Goal: Information Seeking & Learning: Learn about a topic

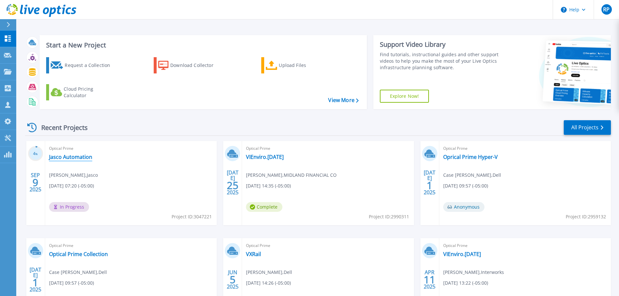
click at [70, 157] on link "Jasco Automation" at bounding box center [70, 157] width 43 height 7
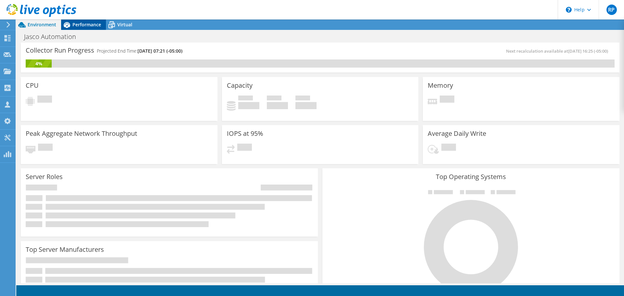
click at [85, 22] on span "Performance" at bounding box center [87, 24] width 29 height 6
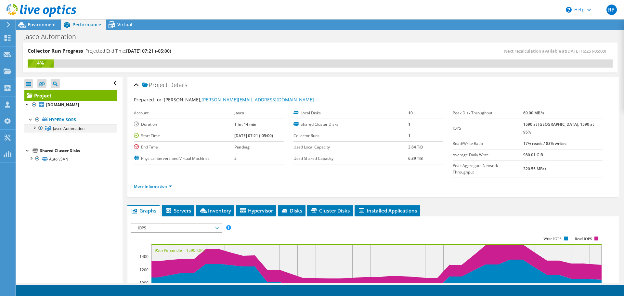
click at [33, 127] on div at bounding box center [34, 127] width 7 height 7
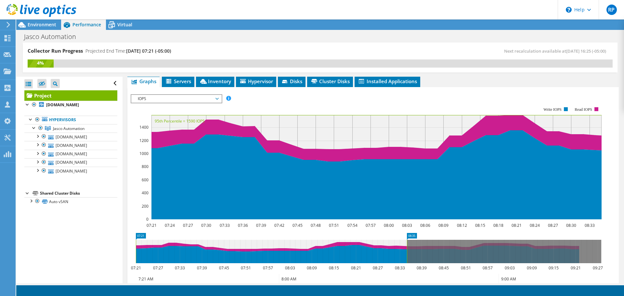
scroll to position [130, 0]
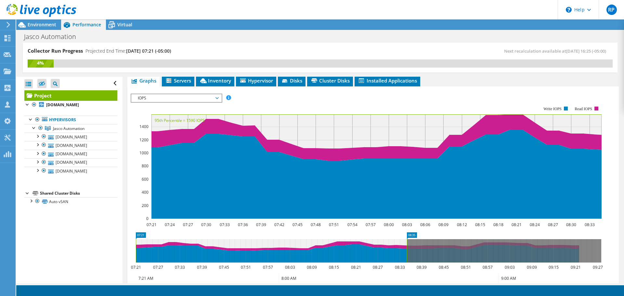
click at [217, 94] on span "IOPS" at bounding box center [177, 98] width 84 height 8
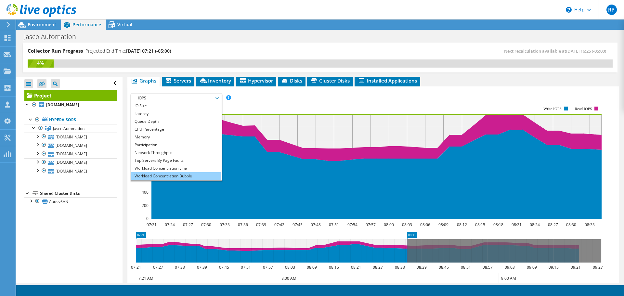
scroll to position [23, 0]
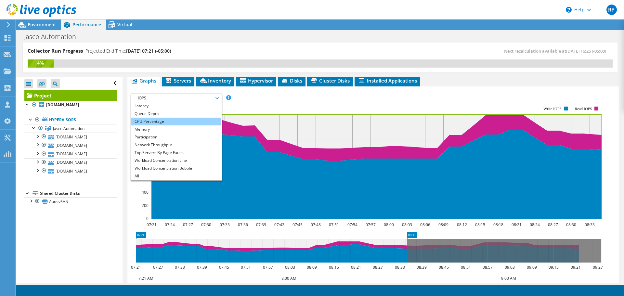
click at [162, 118] on li "CPU Percentage" at bounding box center [176, 122] width 90 height 8
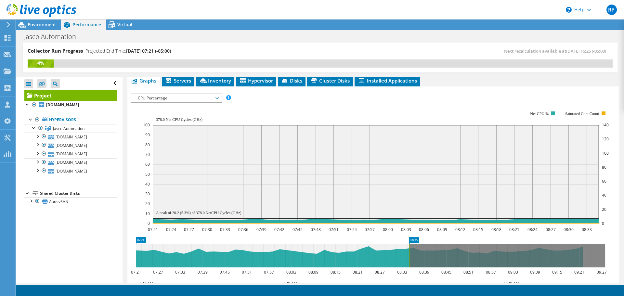
click at [217, 94] on span "CPU Percentage" at bounding box center [177, 98] width 84 height 8
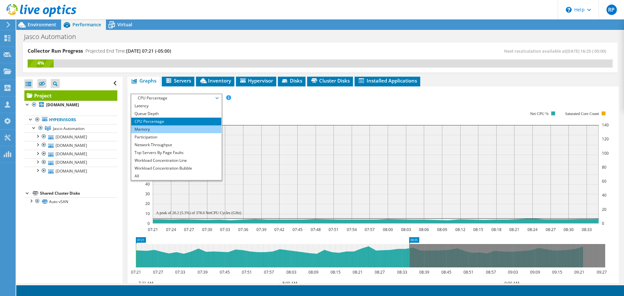
click at [184, 125] on li "Memory" at bounding box center [176, 129] width 90 height 8
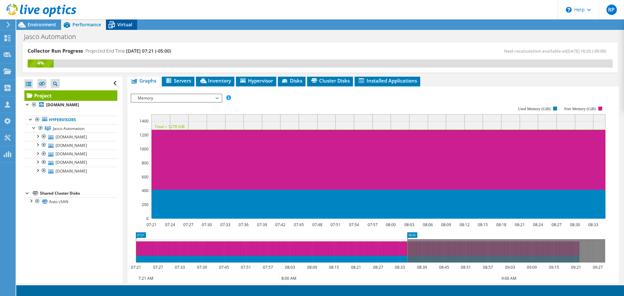
click at [125, 24] on span "Virtual" at bounding box center [124, 24] width 15 height 6
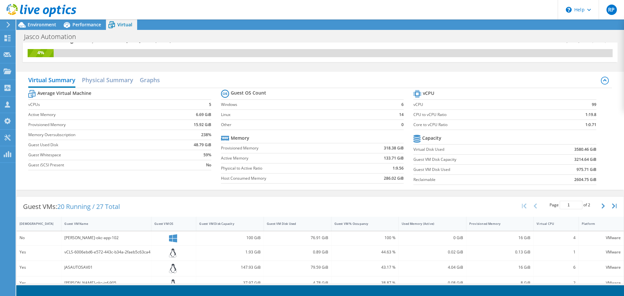
scroll to position [0, 0]
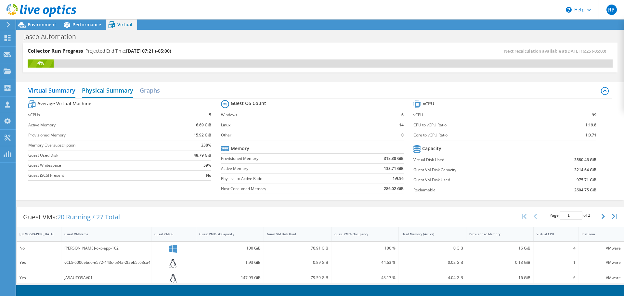
click at [108, 88] on h2 "Physical Summary" at bounding box center [107, 91] width 51 height 14
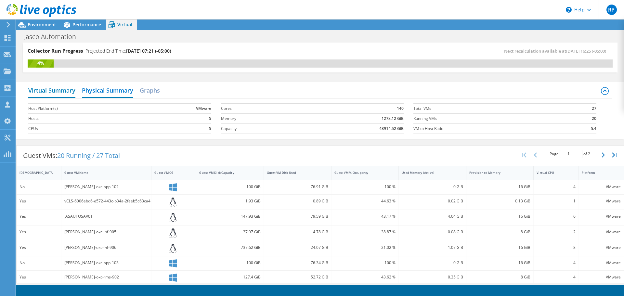
click at [45, 91] on h2 "Virtual Summary" at bounding box center [51, 91] width 47 height 14
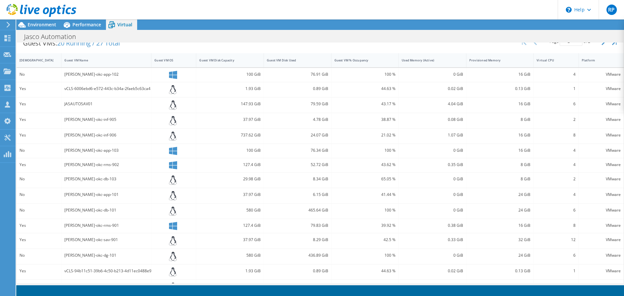
scroll to position [167, 0]
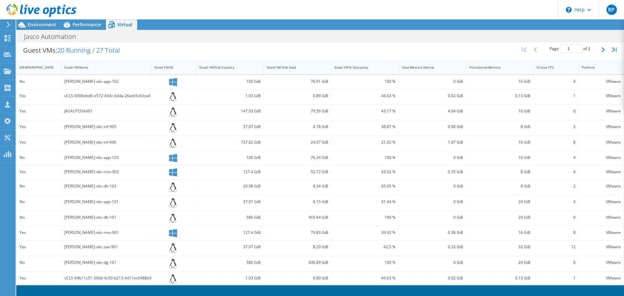
click at [283, 69] on div "Guest VM Disk Used" at bounding box center [294, 67] width 54 height 4
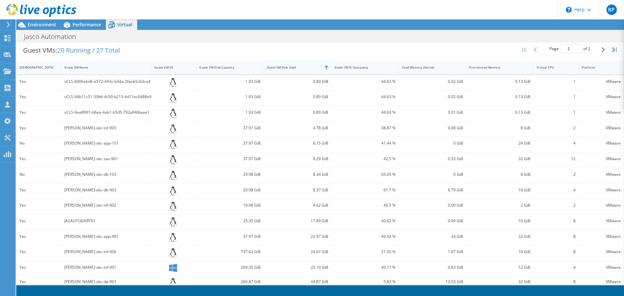
click at [284, 68] on div "Guest VM Disk Used" at bounding box center [294, 67] width 54 height 4
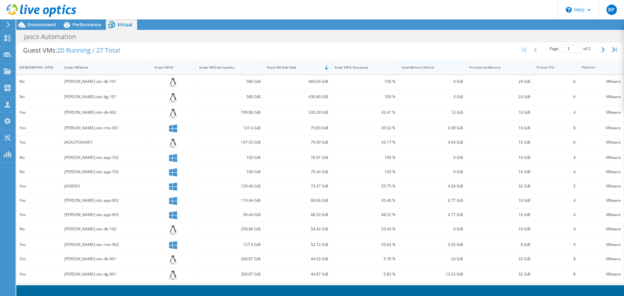
click at [416, 70] on div "Used Memory (Active)" at bounding box center [428, 67] width 59 height 10
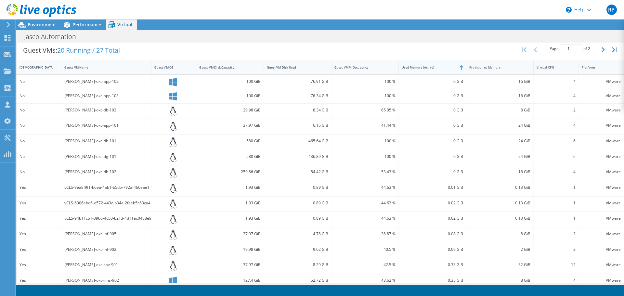
click at [420, 68] on div "Used Memory (Active)" at bounding box center [429, 67] width 54 height 4
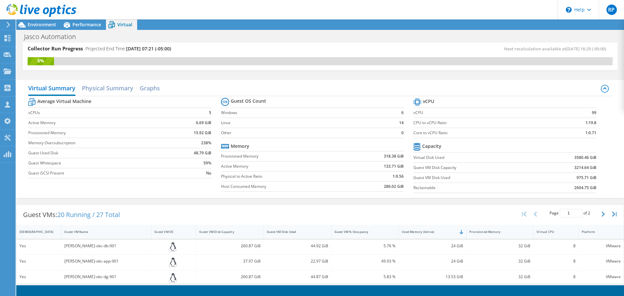
scroll to position [0, 0]
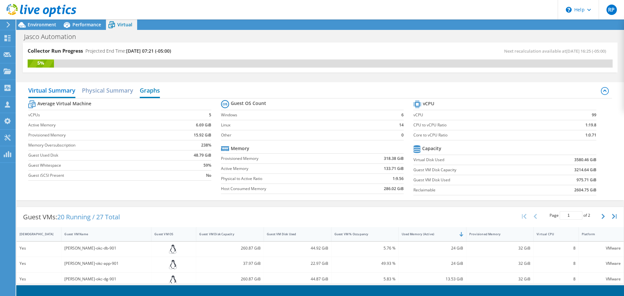
click at [155, 90] on h2 "Graphs" at bounding box center [150, 91] width 20 height 14
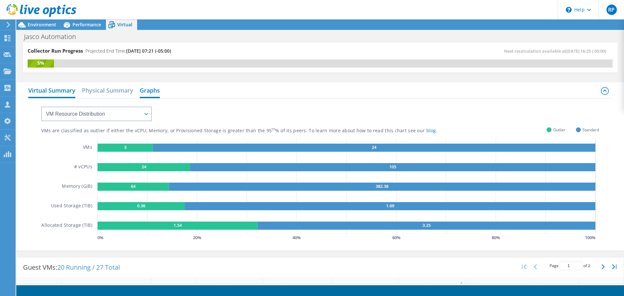
click at [53, 91] on h2 "Virtual Summary" at bounding box center [51, 91] width 47 height 14
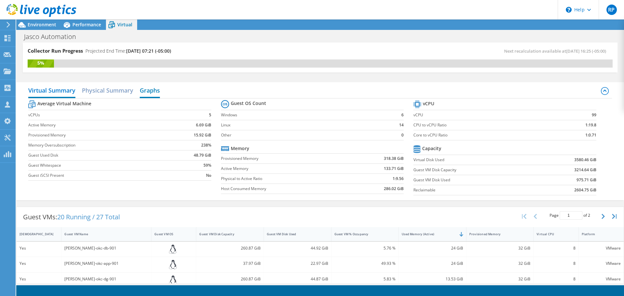
click at [141, 89] on h2 "Graphs" at bounding box center [150, 91] width 20 height 14
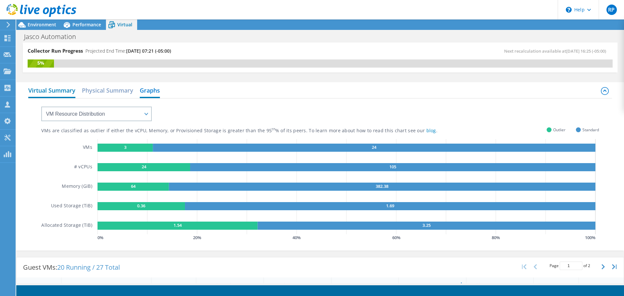
click at [56, 89] on h2 "Virtual Summary" at bounding box center [51, 91] width 47 height 14
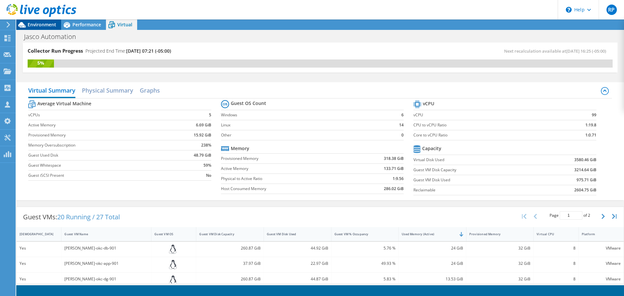
click at [42, 24] on span "Environment" at bounding box center [42, 24] width 29 height 6
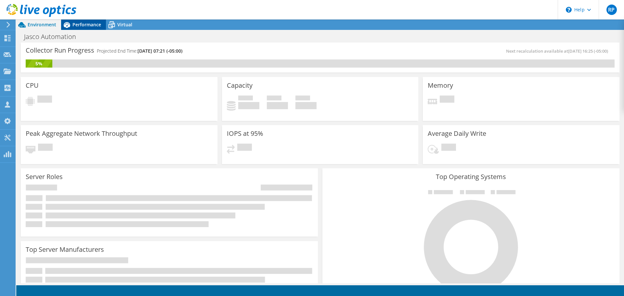
click at [84, 26] on span "Performance" at bounding box center [87, 24] width 29 height 6
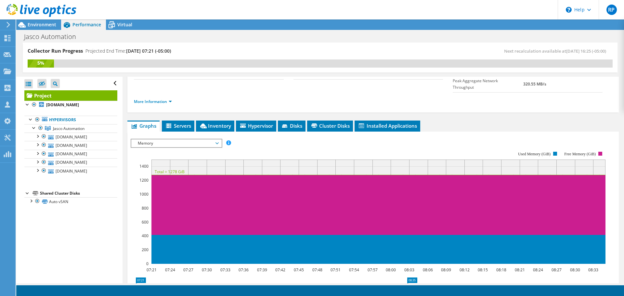
scroll to position [32, 0]
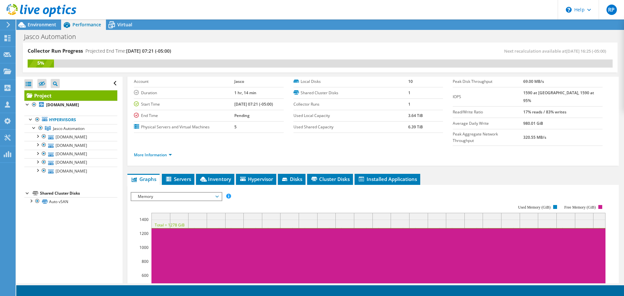
click at [160, 193] on span "Memory" at bounding box center [177, 197] width 84 height 8
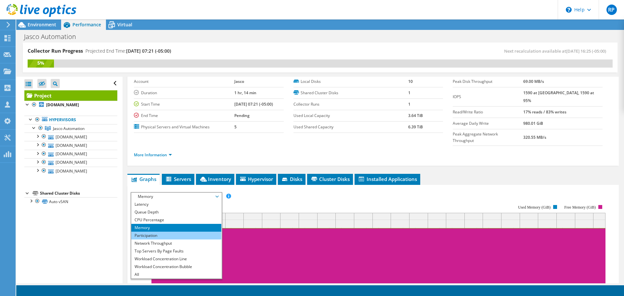
click at [178, 232] on li "Participation" at bounding box center [176, 236] width 90 height 8
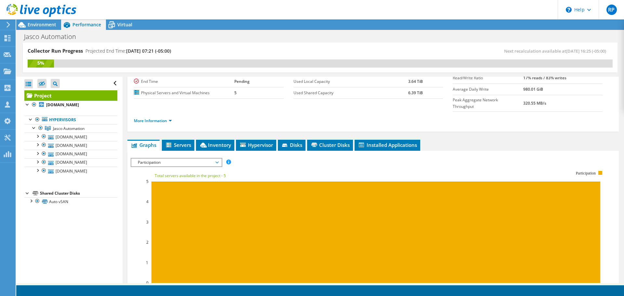
scroll to position [97, 0]
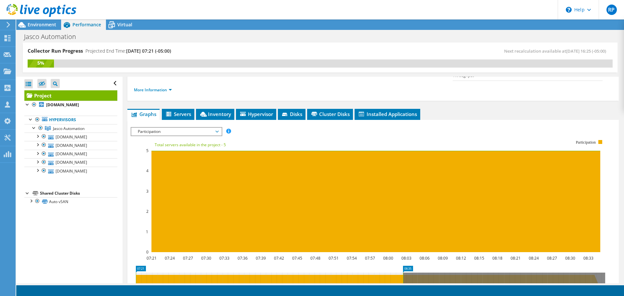
click at [214, 128] on span "Participation" at bounding box center [177, 132] width 84 height 8
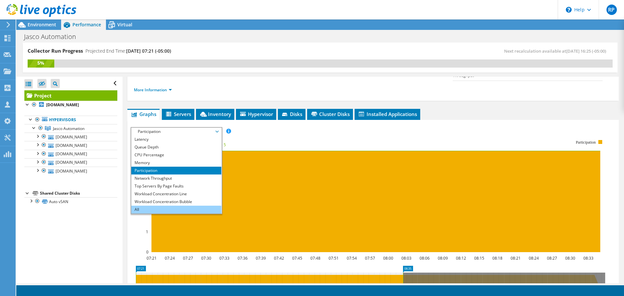
click at [186, 206] on li "All" at bounding box center [176, 210] width 90 height 8
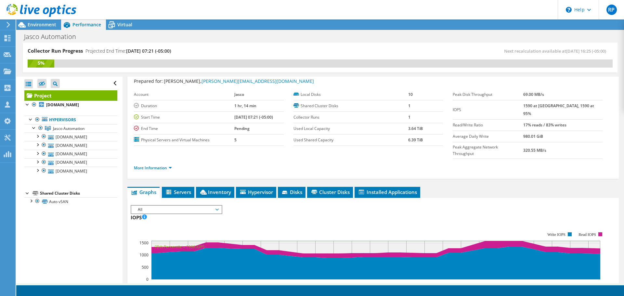
scroll to position [0, 0]
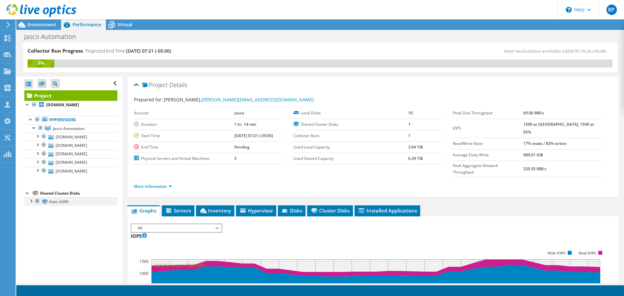
click at [33, 201] on div at bounding box center [31, 200] width 7 height 7
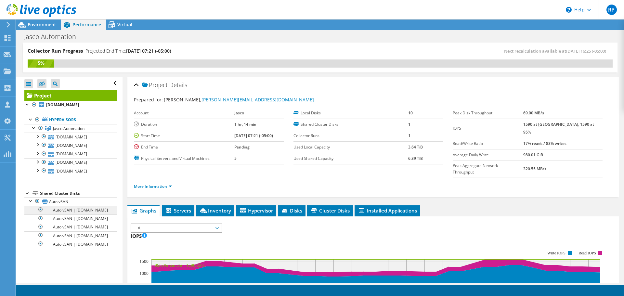
scroll to position [2, 0]
click at [31, 200] on div at bounding box center [31, 200] width 7 height 7
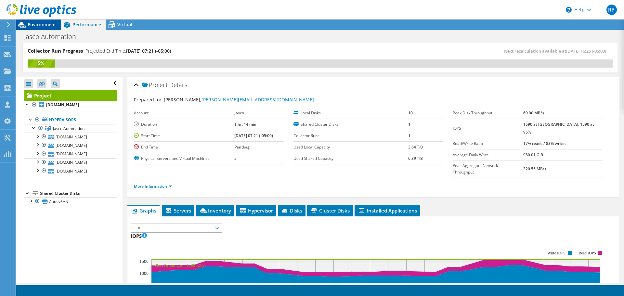
click at [41, 25] on span "Environment" at bounding box center [42, 24] width 29 height 6
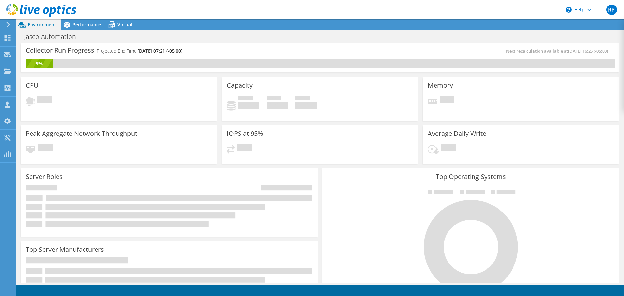
scroll to position [33, 0]
click at [86, 26] on span "Performance" at bounding box center [87, 24] width 29 height 6
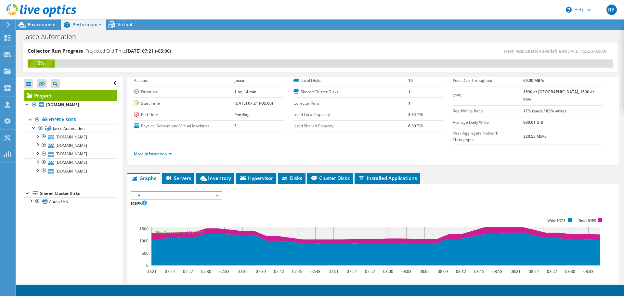
click at [171, 151] on link "More Information" at bounding box center [153, 154] width 38 height 6
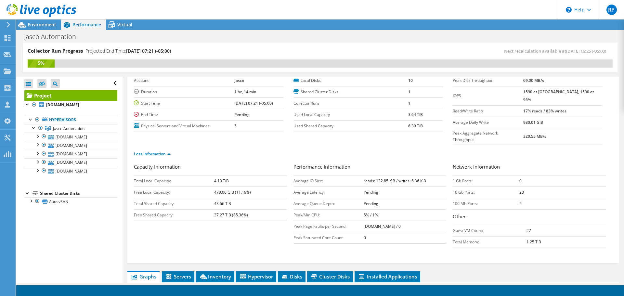
scroll to position [65, 0]
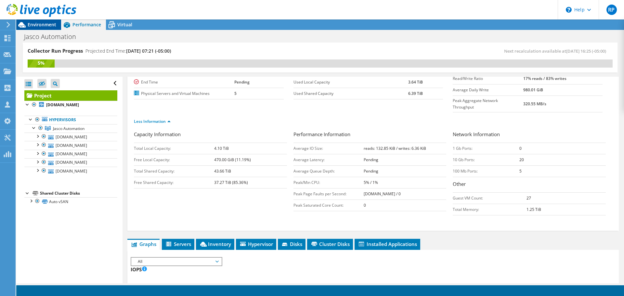
click at [45, 27] on span "Environment" at bounding box center [42, 24] width 29 height 6
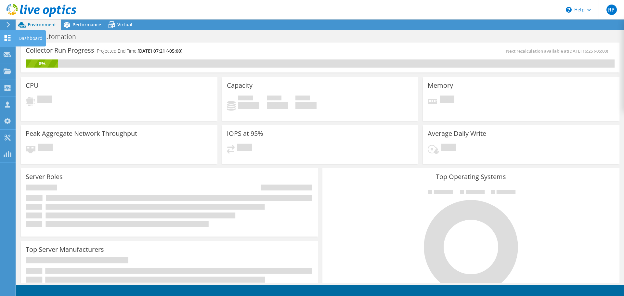
click at [9, 39] on use at bounding box center [8, 38] width 6 height 6
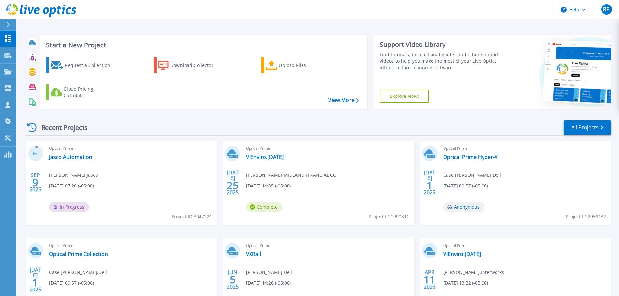
click at [269, 153] on div "Optical Prime VIEnviro.[DATE] [PERSON_NAME] , MIDLAND FINANCIAL CO [DATE] 14:35…" at bounding box center [328, 183] width 172 height 84
click at [269, 157] on link "VIEnviro.[DATE]" at bounding box center [265, 157] width 38 height 7
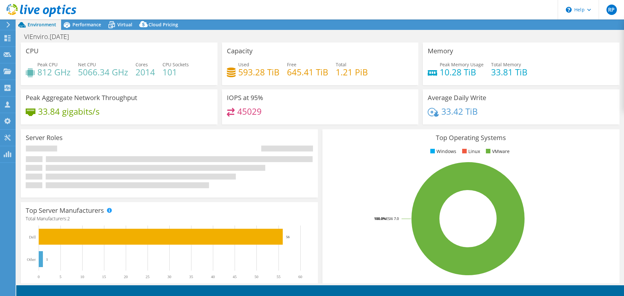
select select "USD"
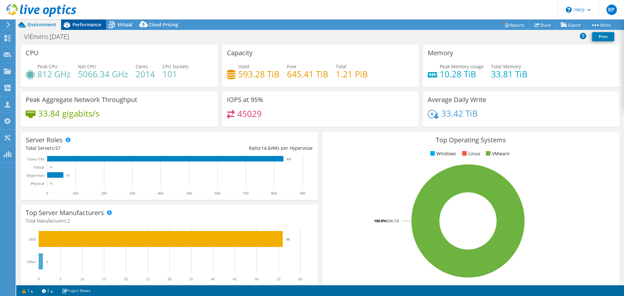
click at [91, 22] on span "Performance" at bounding box center [87, 24] width 29 height 6
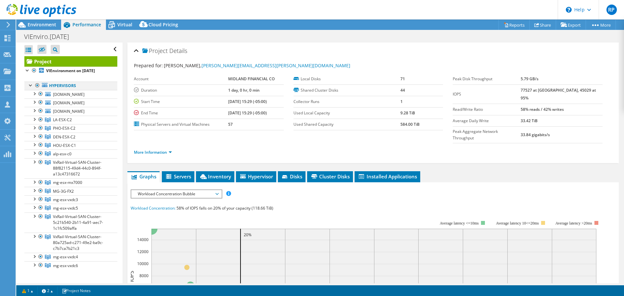
click at [37, 87] on div at bounding box center [37, 86] width 7 height 8
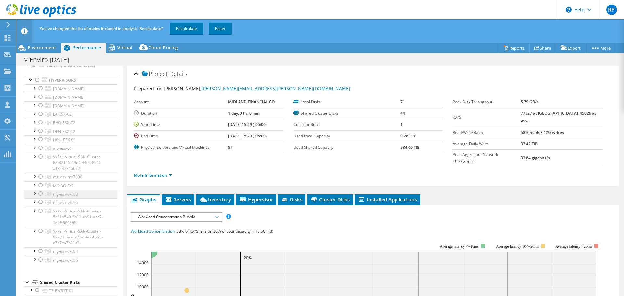
scroll to position [65, 0]
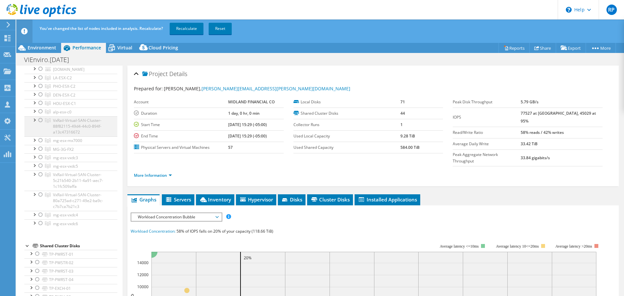
click at [40, 124] on div at bounding box center [40, 120] width 7 height 8
click at [41, 178] on div at bounding box center [40, 175] width 7 height 8
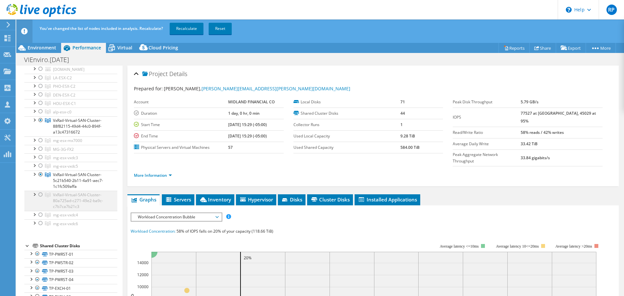
click at [40, 199] on div at bounding box center [40, 195] width 7 height 8
click at [41, 124] on div at bounding box center [40, 120] width 7 height 8
